Goal: Register for event/course

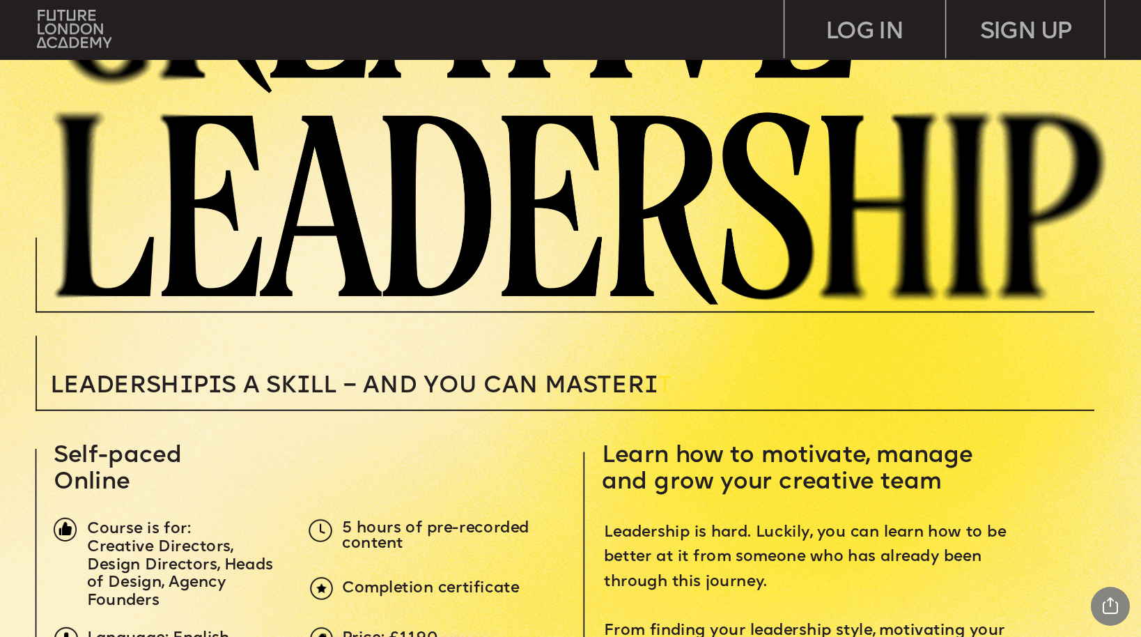
scroll to position [192, 0]
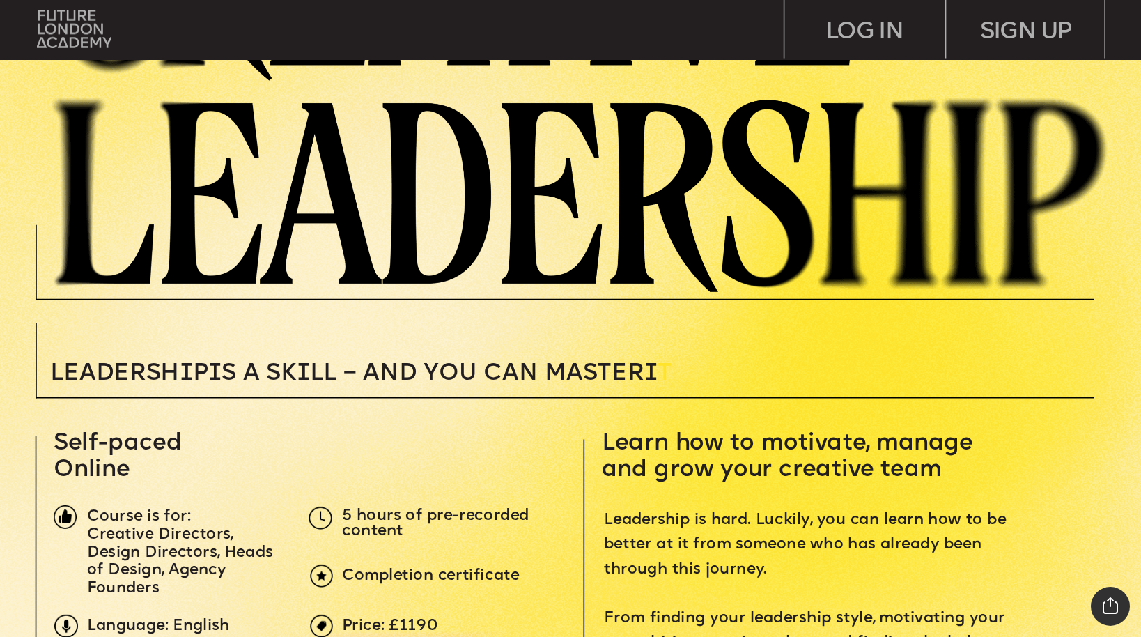
click at [1112, 607] on div "Share Project Current Page Share Tweet Pin Linkedin Close Report" at bounding box center [1110, 606] width 39 height 39
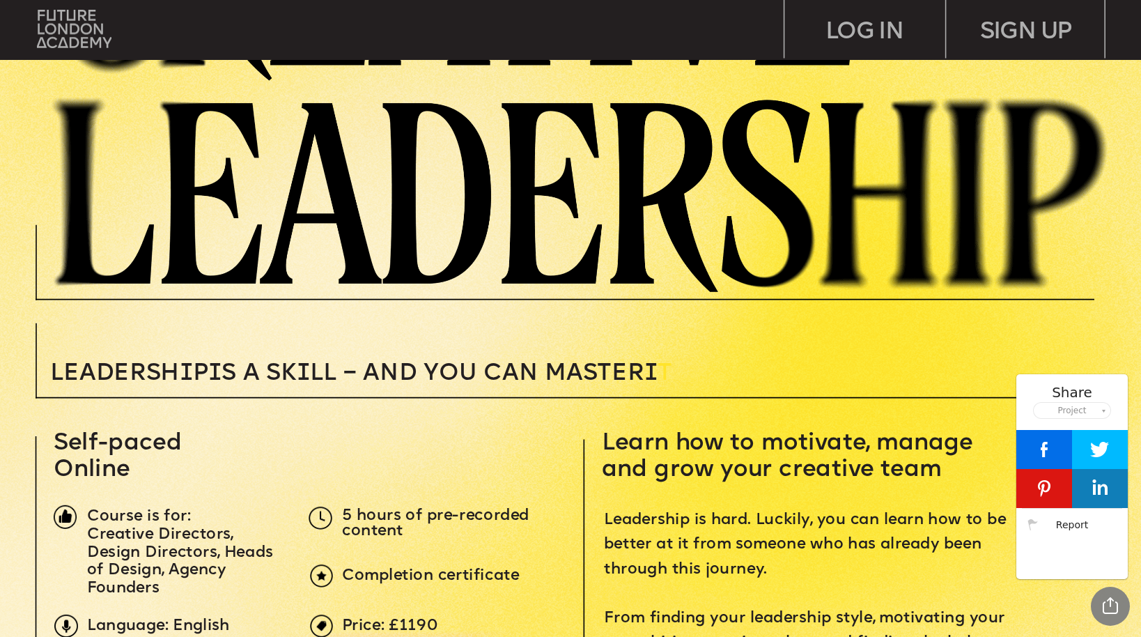
click at [950, 454] on span "Learn how to motivate, manage and grow your creative team" at bounding box center [791, 456] width 378 height 50
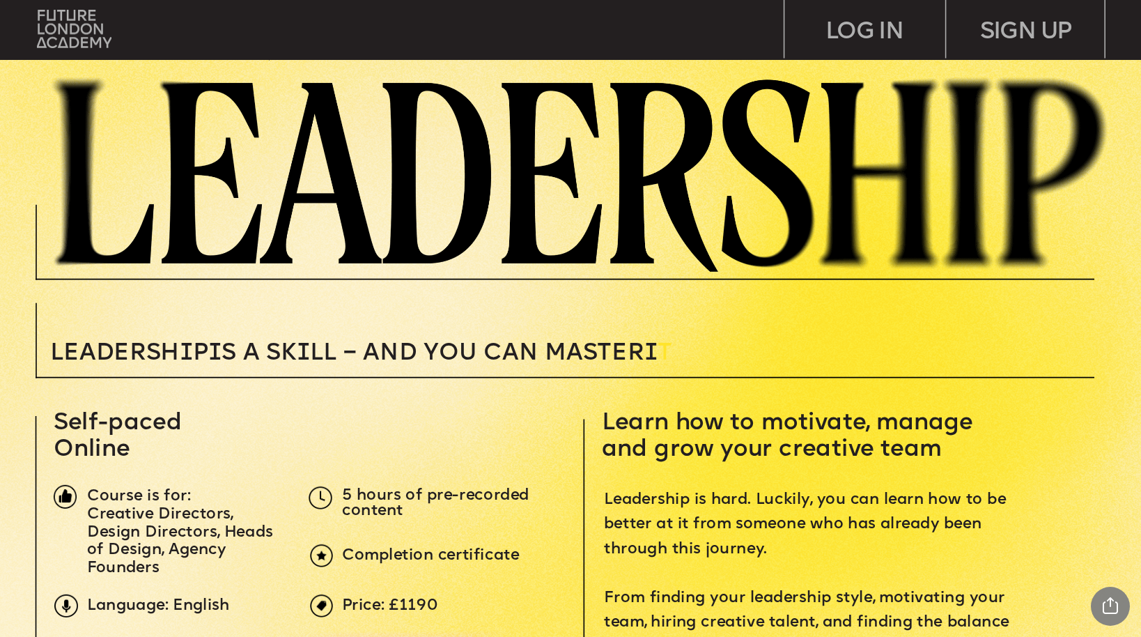
scroll to position [0, 0]
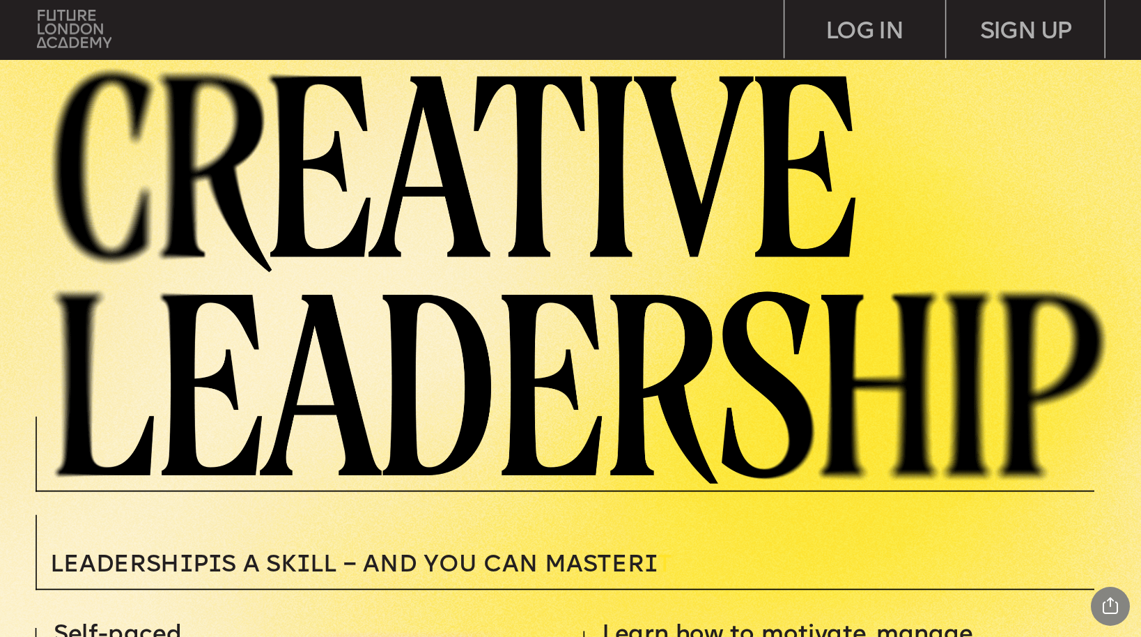
click at [88, 32] on img at bounding box center [74, 29] width 75 height 38
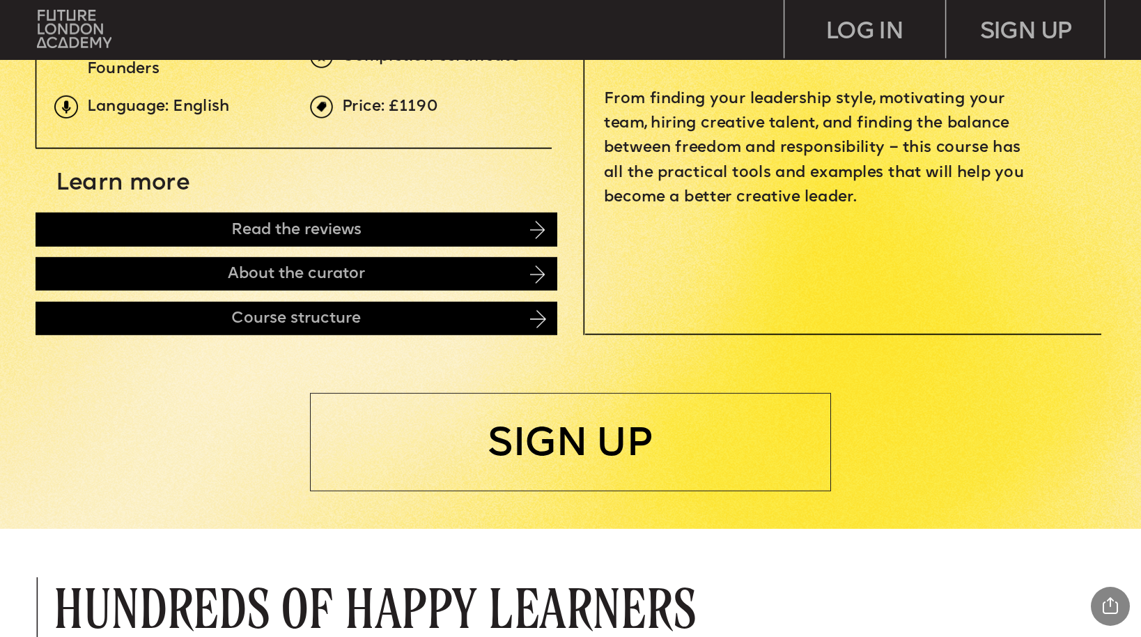
scroll to position [731, 0]
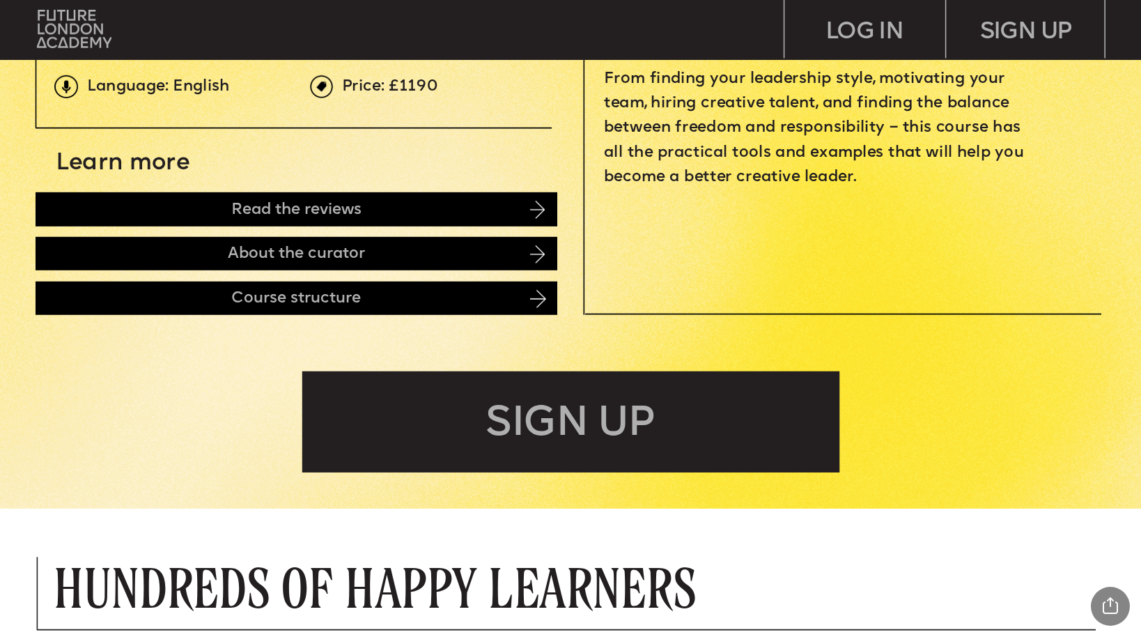
click at [590, 419] on div "SIGN UP" at bounding box center [570, 421] width 537 height 101
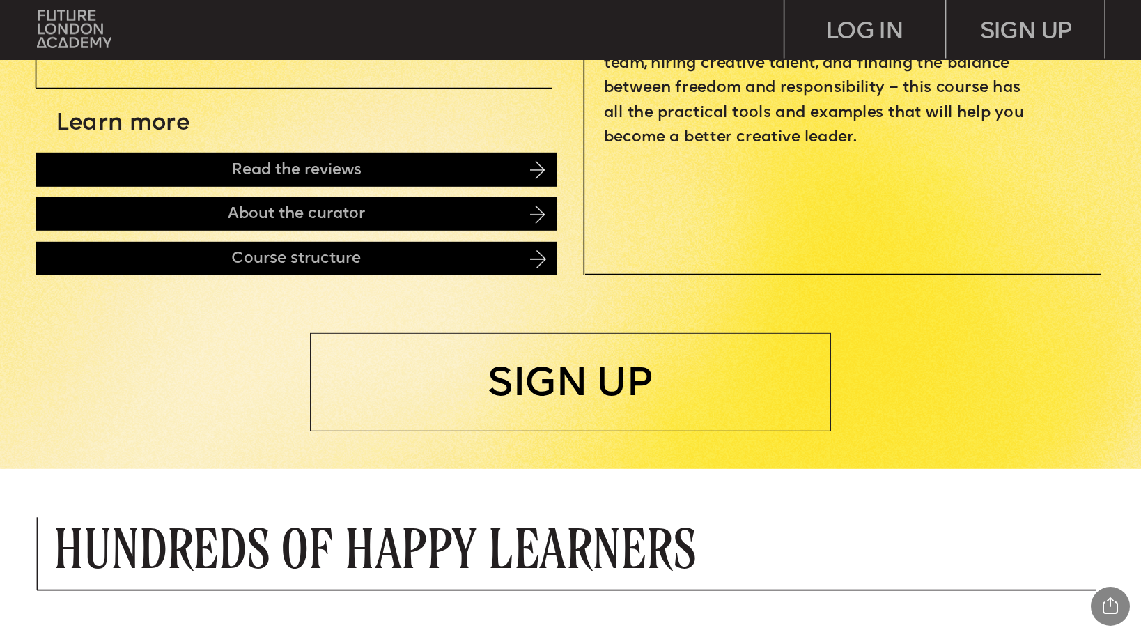
scroll to position [812, 0]
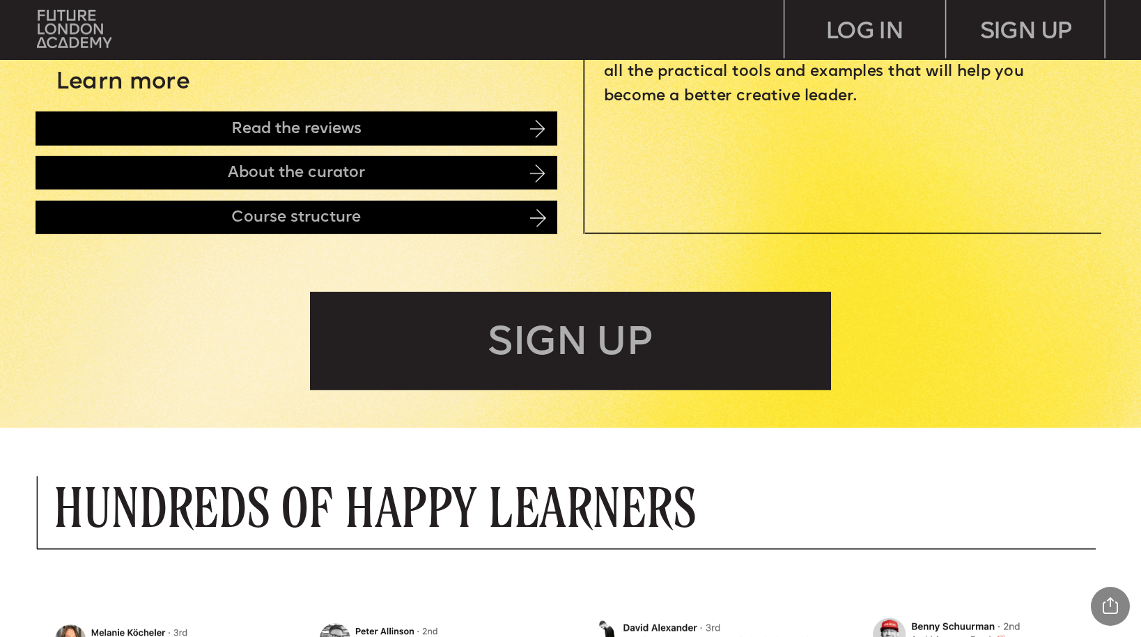
click at [597, 334] on div "SIGN UP" at bounding box center [571, 341] width 522 height 98
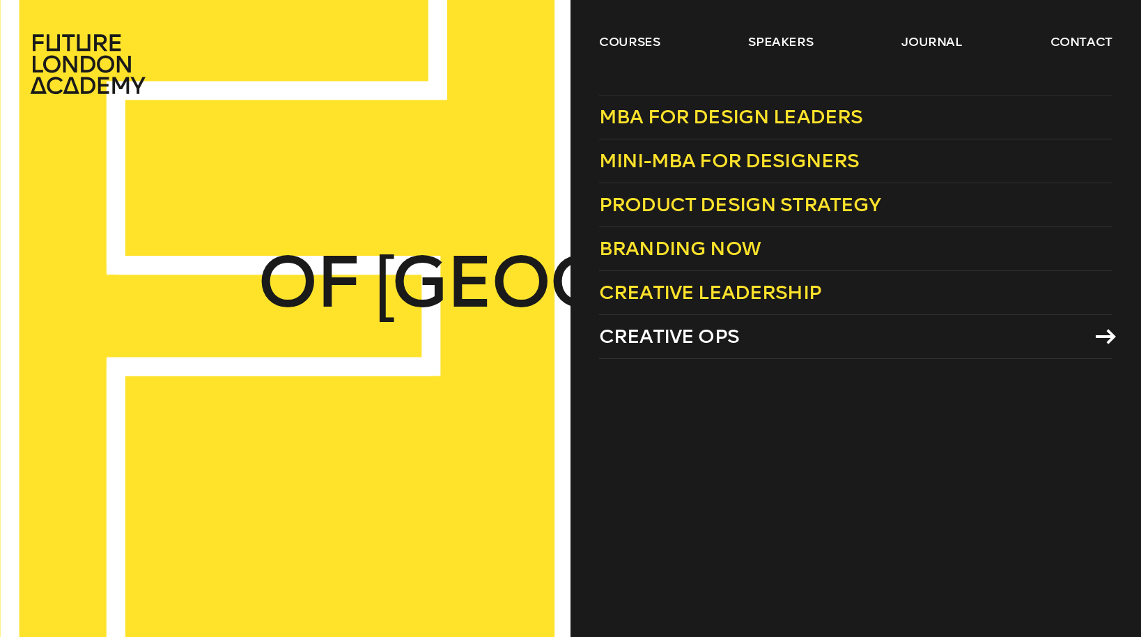
click at [706, 337] on span "Creative Ops" at bounding box center [669, 336] width 140 height 23
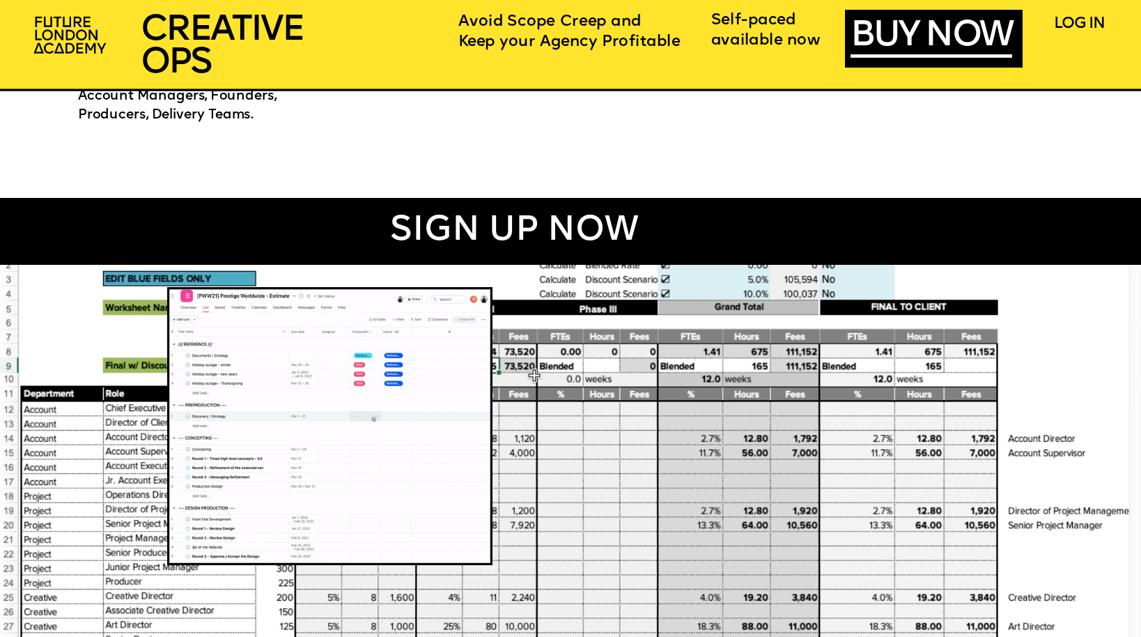
scroll to position [967, 0]
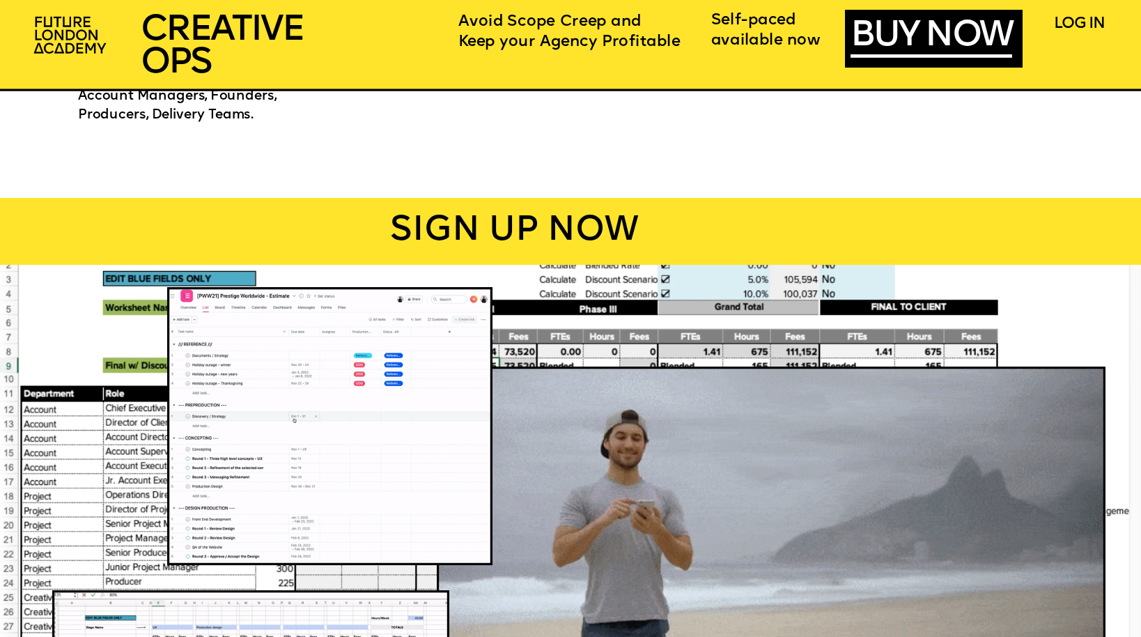
click at [493, 231] on div "SIGN UP NOW" at bounding box center [515, 231] width 1272 height 67
